Goal: Task Accomplishment & Management: Manage account settings

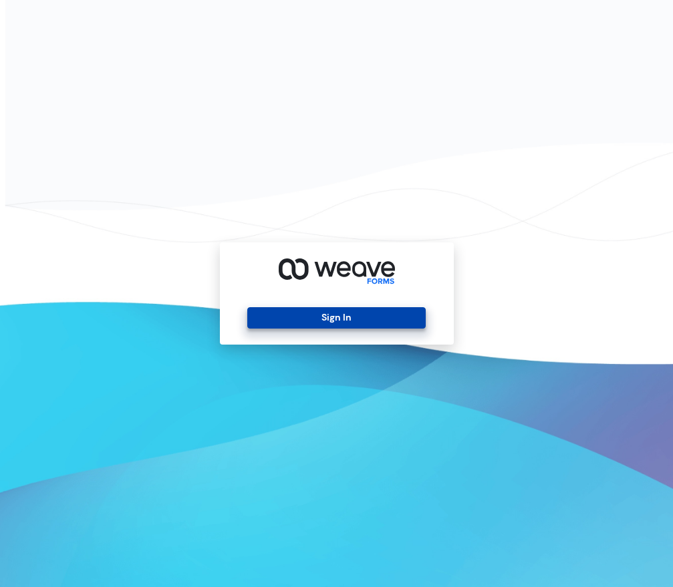
click at [367, 330] on div "Sign In" at bounding box center [337, 293] width 234 height 102
click at [360, 315] on button "Sign In" at bounding box center [336, 317] width 178 height 21
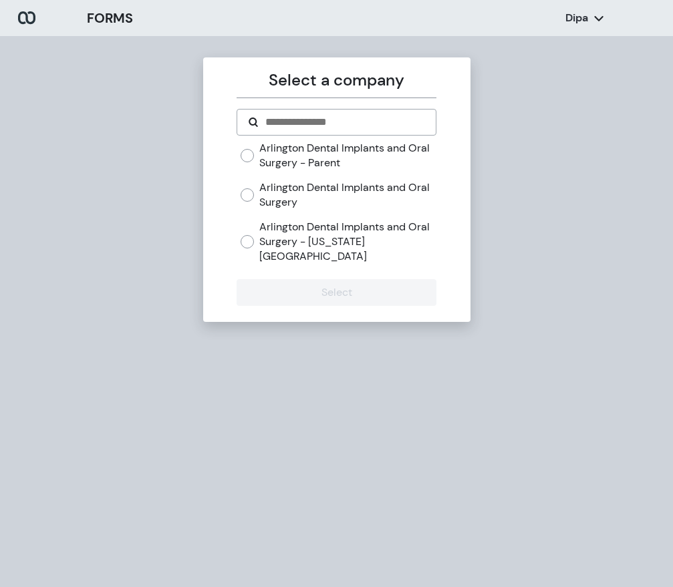
click at [303, 190] on label "Arlington Dental Implants and Oral Surgery" at bounding box center [347, 194] width 177 height 29
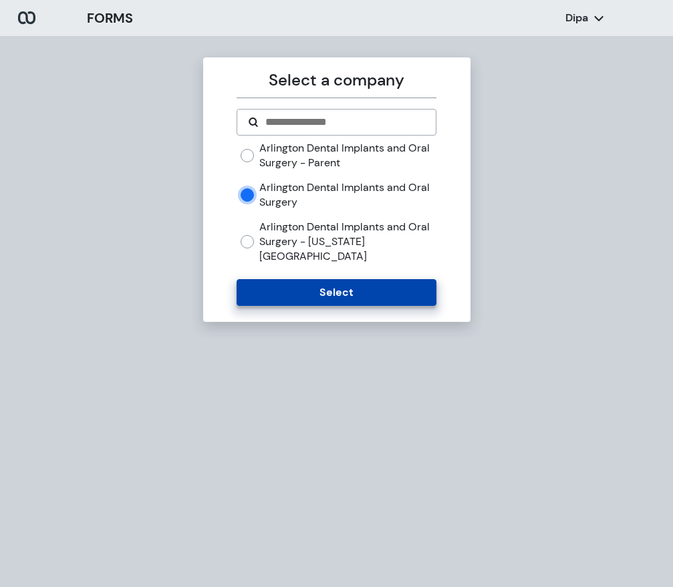
click at [323, 279] on button "Select" at bounding box center [336, 292] width 200 height 27
